Goal: Check status: Check status

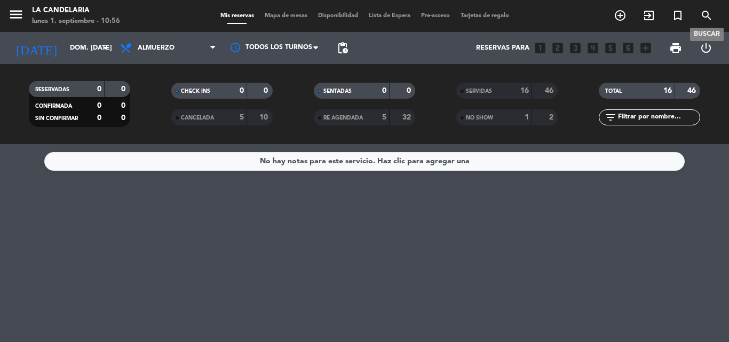
click at [706, 12] on icon "search" at bounding box center [706, 15] width 13 height 13
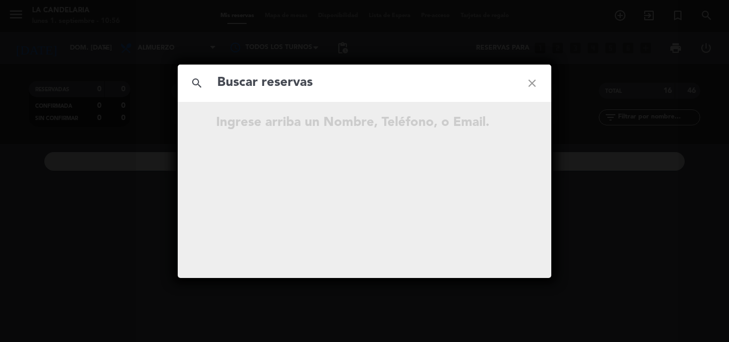
click at [227, 86] on input "text" at bounding box center [364, 83] width 297 height 22
click at [296, 85] on input "tuVsK9" at bounding box center [364, 83] width 297 height 22
type input "tuVsK9"
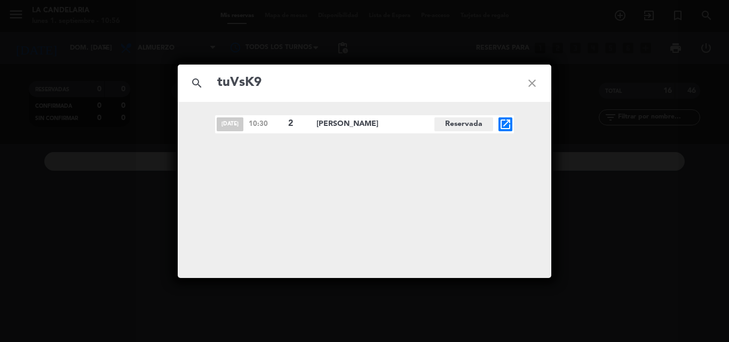
click at [510, 125] on icon "open_in_new" at bounding box center [505, 124] width 13 height 13
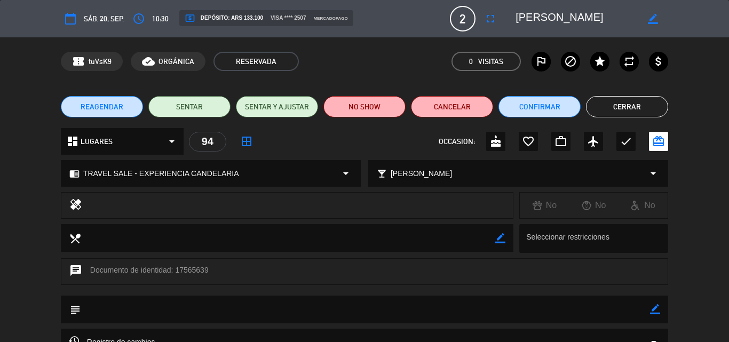
scroll to position [53, 0]
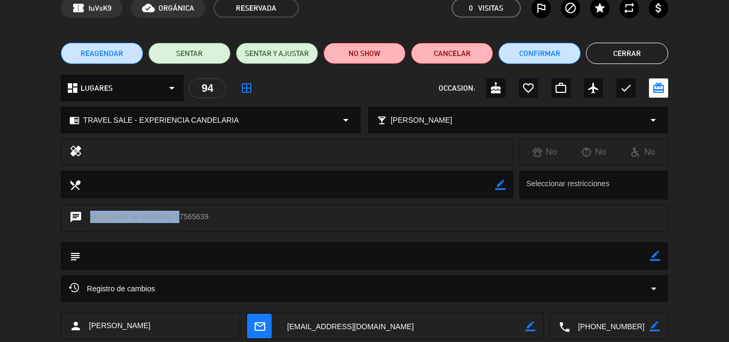
drag, startPoint x: 176, startPoint y: 218, endPoint x: 209, endPoint y: 216, distance: 33.2
click at [209, 216] on div "chat Documento de identidad: 17565639" at bounding box center [364, 218] width 607 height 27
drag, startPoint x: 176, startPoint y: 216, endPoint x: 208, endPoint y: 214, distance: 32.1
click at [208, 214] on div "chat Documento de identidad: 17565639" at bounding box center [364, 218] width 607 height 27
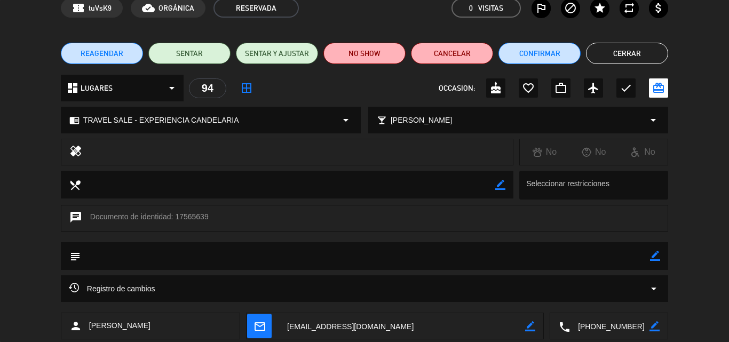
copy div "17565639"
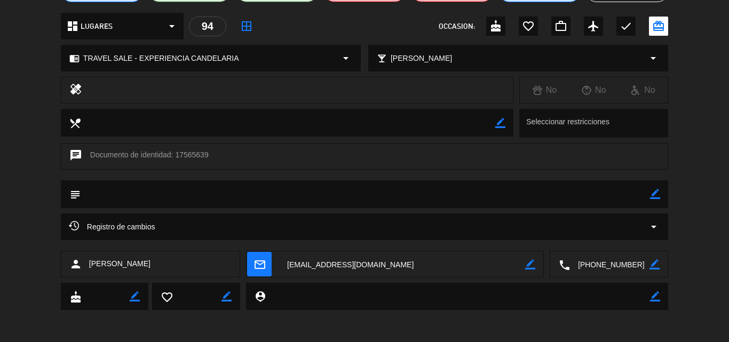
drag, startPoint x: 91, startPoint y: 264, endPoint x: 152, endPoint y: 266, distance: 60.9
click at [152, 266] on div "person [PERSON_NAME]" at bounding box center [150, 264] width 179 height 27
copy span "[PERSON_NAME]"
click at [354, 329] on div "calendar_today sáb. 20, sep. access_time 10:30 local_atm Depósito: ARS 133.100 …" at bounding box center [364, 171] width 729 height 342
click at [366, 262] on textarea at bounding box center [402, 264] width 246 height 27
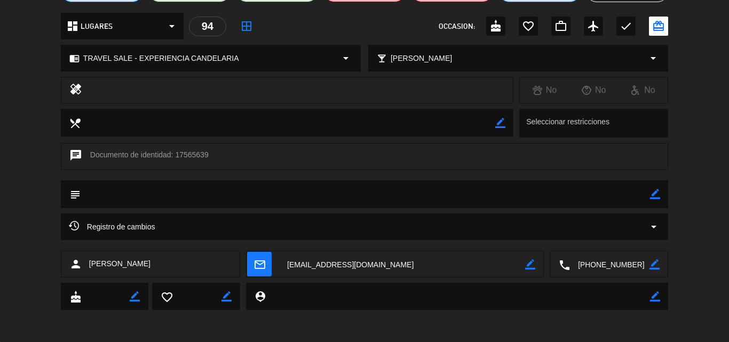
scroll to position [0, 0]
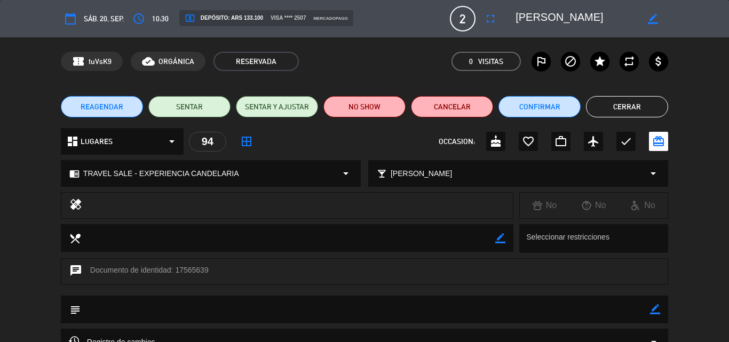
click at [652, 311] on icon "border_color" at bounding box center [655, 309] width 10 height 10
click at [117, 309] on textarea at bounding box center [366, 309] width 570 height 27
paste textarea "B 0007-00006018"
type textarea "B 0007-00006018"
click at [658, 311] on icon at bounding box center [655, 309] width 10 height 10
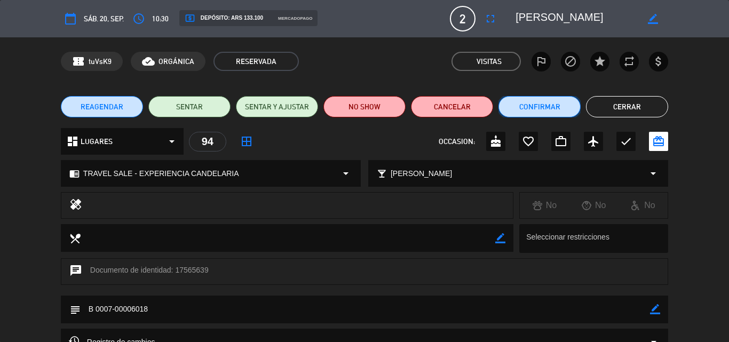
click at [546, 111] on button "Confirmar" at bounding box center [540, 106] width 82 height 21
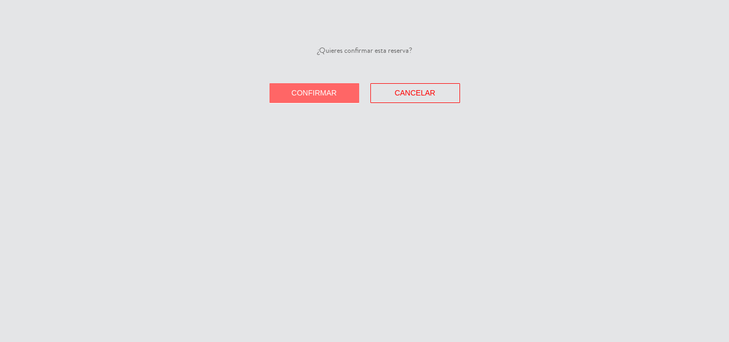
click at [330, 98] on button "Confirmar" at bounding box center [315, 93] width 90 height 20
